Goal: Task Accomplishment & Management: Use online tool/utility

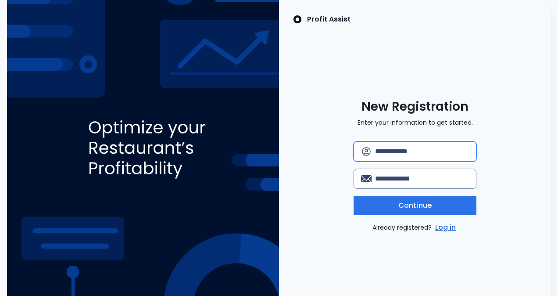
click at [429, 153] on input "text" at bounding box center [422, 151] width 94 height 19
click at [407, 150] on input "text" at bounding box center [422, 151] width 94 height 19
click at [415, 149] on input "text" at bounding box center [422, 151] width 94 height 19
type input "**********"
drag, startPoint x: 466, startPoint y: 151, endPoint x: 343, endPoint y: 133, distance: 125.1
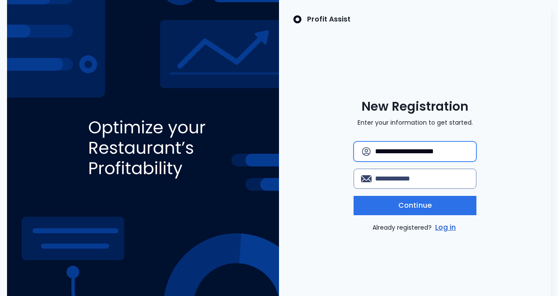
click at [343, 133] on div "**********" at bounding box center [414, 166] width 175 height 134
type input "**********"
click at [432, 179] on input "email" at bounding box center [422, 178] width 94 height 19
type input "**********"
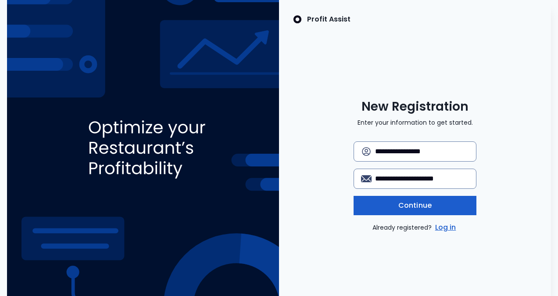
click at [428, 206] on span "Continue" at bounding box center [414, 205] width 33 height 11
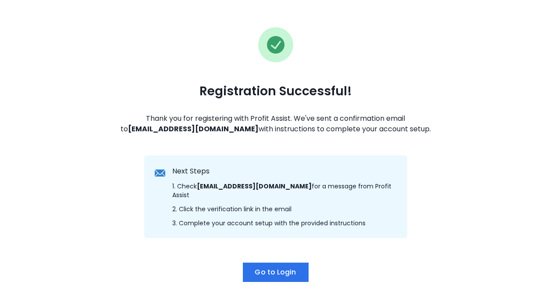
scroll to position [75, 0]
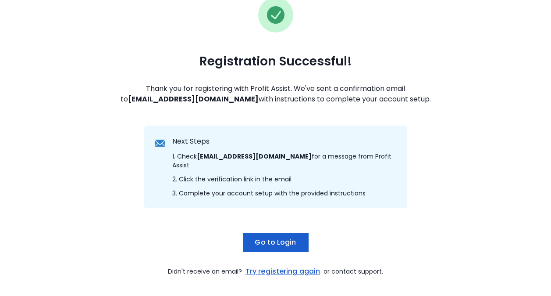
click at [282, 237] on span "Go to Login" at bounding box center [275, 242] width 41 height 11
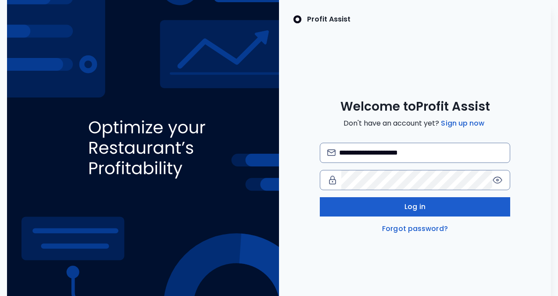
click at [422, 200] on button "Log in" at bounding box center [415, 206] width 190 height 19
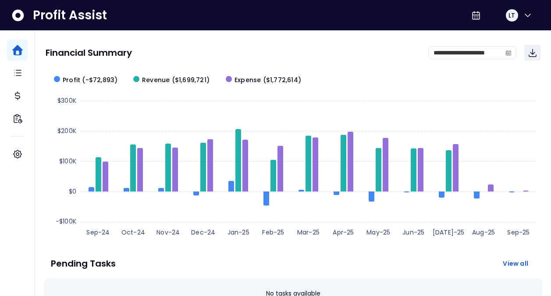
scroll to position [58, 0]
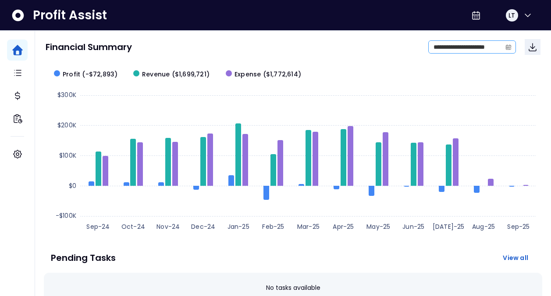
click at [512, 49] on span at bounding box center [509, 47] width 14 height 12
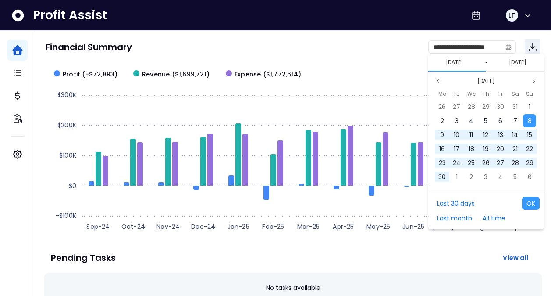
click at [449, 61] on button "[DATE]" at bounding box center [455, 62] width 25 height 11
click at [509, 47] on icon "calendar" at bounding box center [509, 47] width 6 height 6
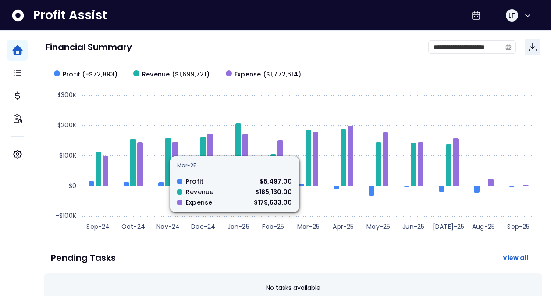
click at [354, 56] on div "**********" at bounding box center [293, 47] width 495 height 30
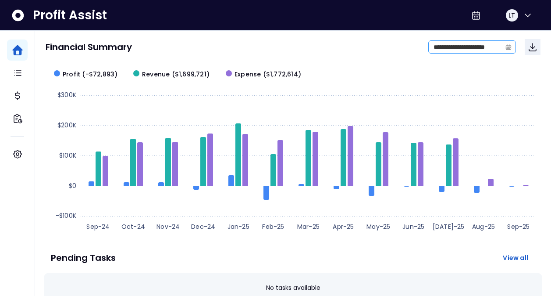
click at [509, 46] on icon "calendar" at bounding box center [508, 47] width 5 height 3
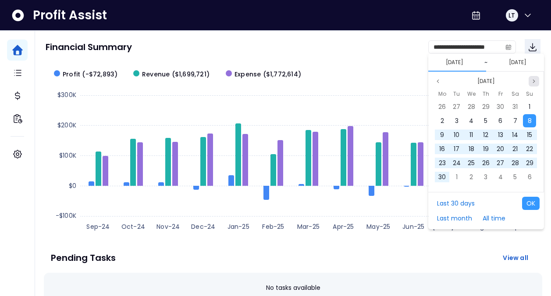
click at [533, 80] on icon "page next" at bounding box center [534, 81] width 5 height 5
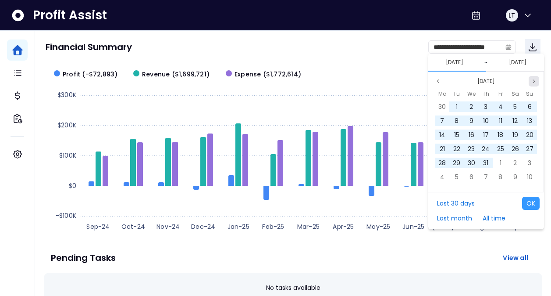
click at [533, 80] on icon "page next" at bounding box center [534, 81] width 5 height 5
click at [529, 103] on div "1" at bounding box center [529, 106] width 13 height 13
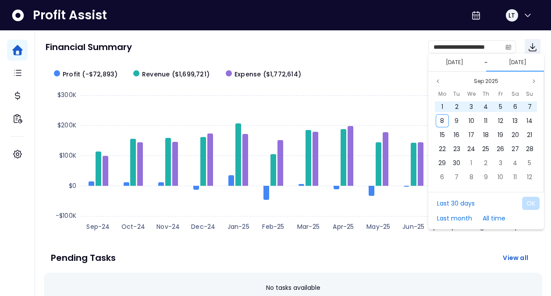
click at [520, 62] on button "[DATE]" at bounding box center [518, 62] width 25 height 11
click at [435, 80] on button "Previous month" at bounding box center [438, 81] width 11 height 11
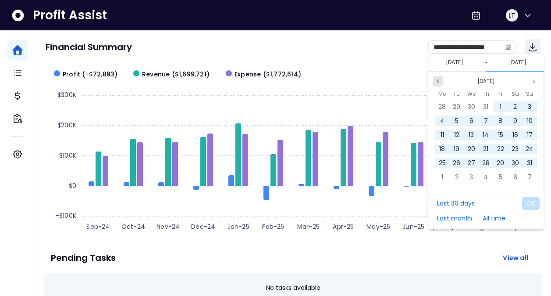
click at [435, 80] on button "Previous month" at bounding box center [438, 81] width 11 height 11
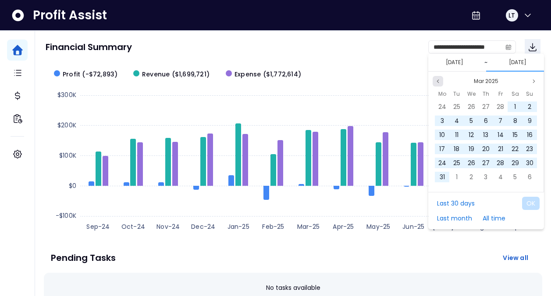
click at [435, 80] on button "Previous month" at bounding box center [438, 81] width 11 height 11
click at [459, 177] on span "31" at bounding box center [456, 176] width 5 height 9
click at [532, 200] on button "OK" at bounding box center [531, 203] width 18 height 13
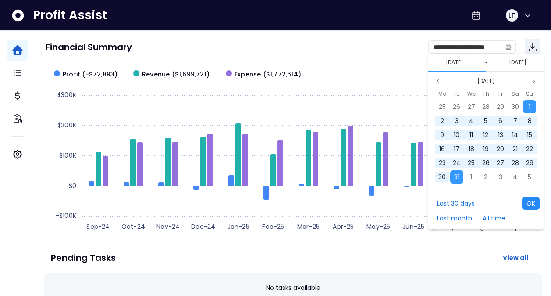
type input "**********"
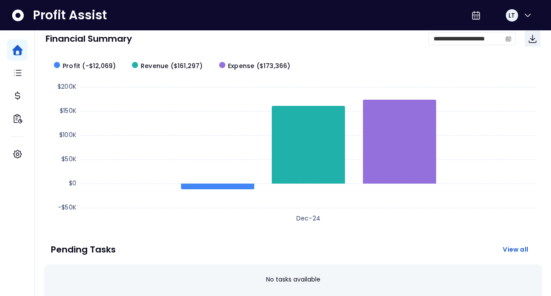
scroll to position [0, 0]
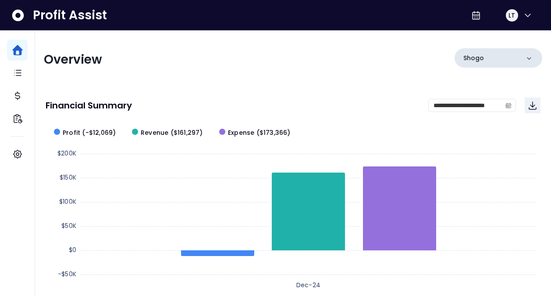
click at [535, 57] on div "Shogo" at bounding box center [499, 57] width 88 height 19
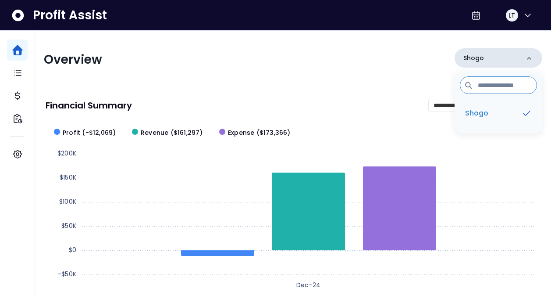
click at [533, 57] on icon at bounding box center [529, 58] width 9 height 9
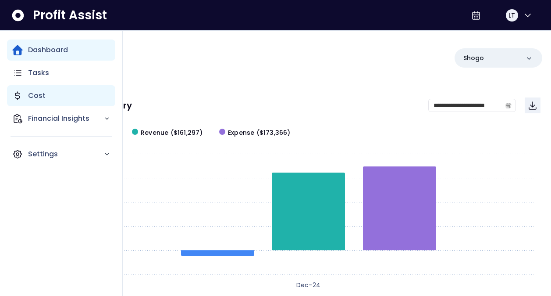
click at [29, 96] on p "Cost" at bounding box center [37, 95] width 18 height 11
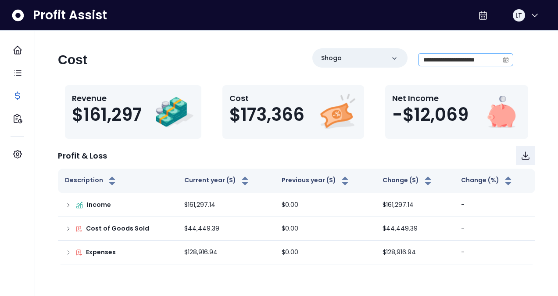
click at [505, 56] on span at bounding box center [506, 60] width 14 height 12
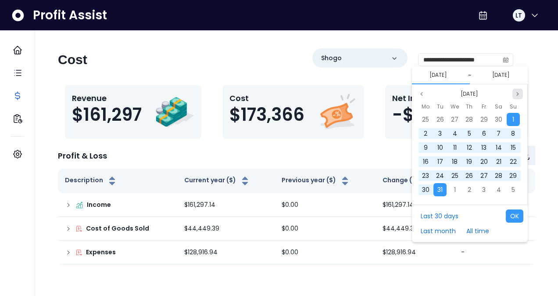
click at [518, 94] on icon "page next" at bounding box center [517, 93] width 5 height 5
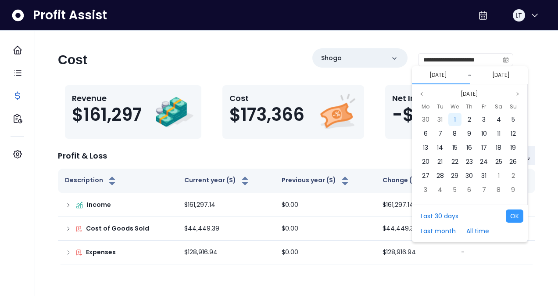
click at [451, 117] on div "1" at bounding box center [454, 119] width 13 height 13
click at [511, 73] on button "[DATE]" at bounding box center [501, 75] width 25 height 11
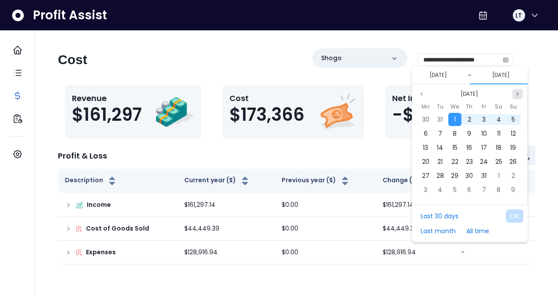
click at [519, 94] on icon "page next" at bounding box center [517, 93] width 5 height 5
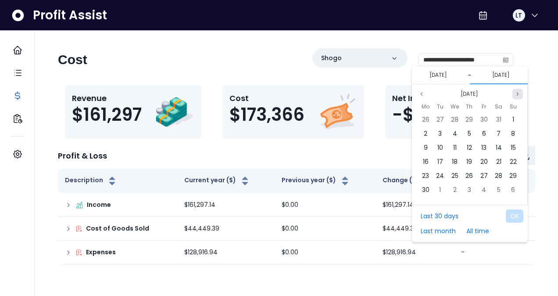
click at [519, 94] on icon "page next" at bounding box center [517, 93] width 5 height 5
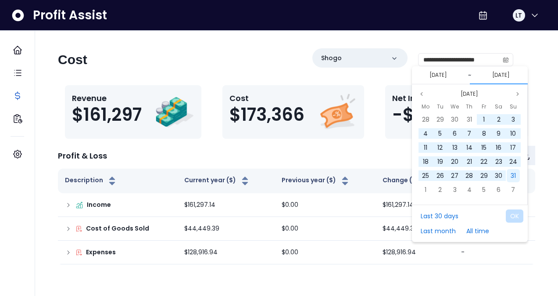
click at [511, 172] on span "31" at bounding box center [513, 175] width 5 height 9
click at [516, 211] on button "OK" at bounding box center [515, 215] width 18 height 13
type input "**********"
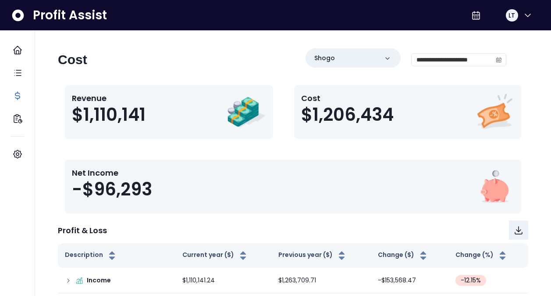
scroll to position [57, 0]
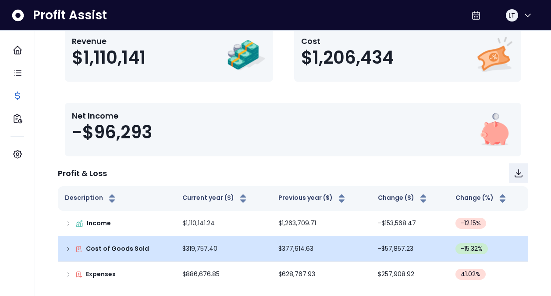
click at [70, 248] on icon at bounding box center [68, 248] width 7 height 7
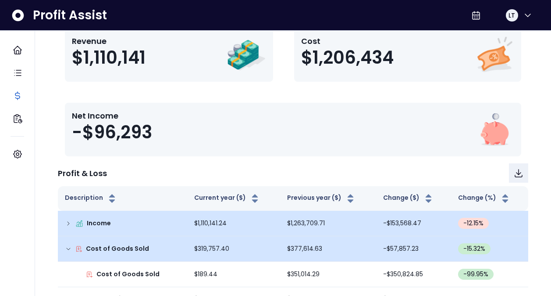
scroll to position [157, 0]
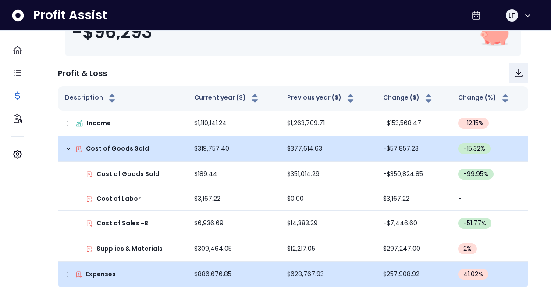
click at [70, 273] on icon at bounding box center [68, 274] width 7 height 7
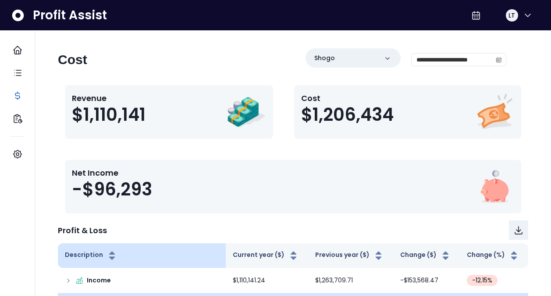
scroll to position [117, 0]
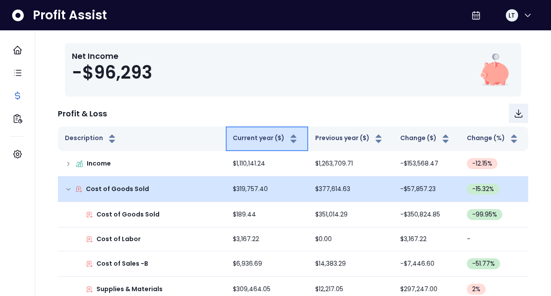
click at [291, 134] on icon "button" at bounding box center [293, 138] width 11 height 11
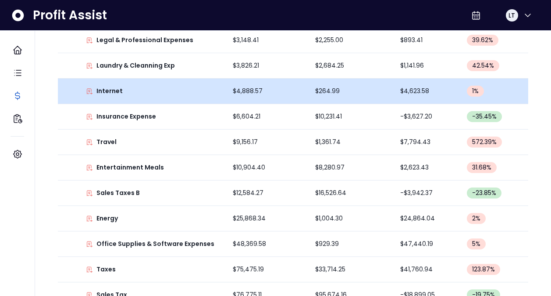
scroll to position [940, 0]
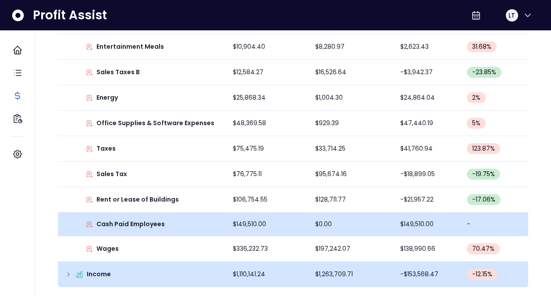
click at [254, 224] on td "$149,510.00" at bounding box center [267, 224] width 82 height 24
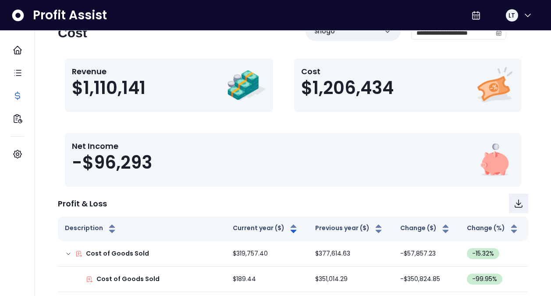
scroll to position [0, 0]
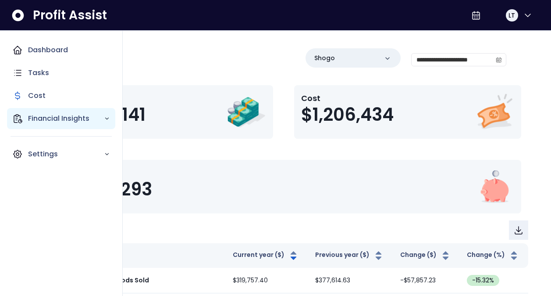
click at [105, 118] on icon "Main navigation" at bounding box center [107, 118] width 6 height 6
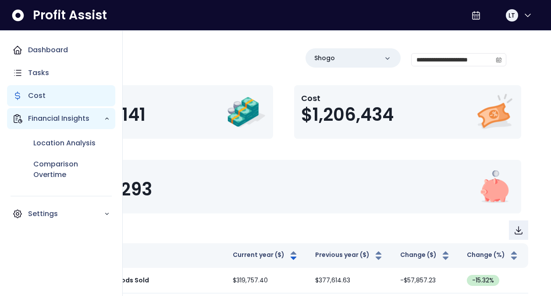
click at [57, 93] on div "Cost" at bounding box center [61, 95] width 108 height 21
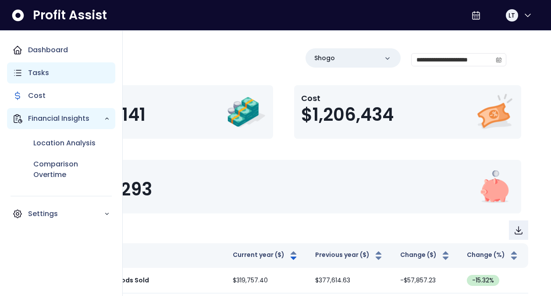
click at [43, 68] on p "Tasks" at bounding box center [38, 73] width 21 height 11
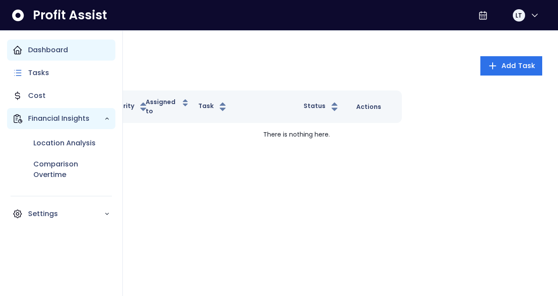
click at [72, 54] on div "Dashboard" at bounding box center [61, 49] width 108 height 21
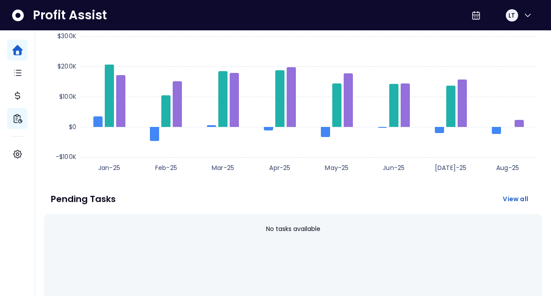
scroll to position [50, 0]
